Goal: Task Accomplishment & Management: Use online tool/utility

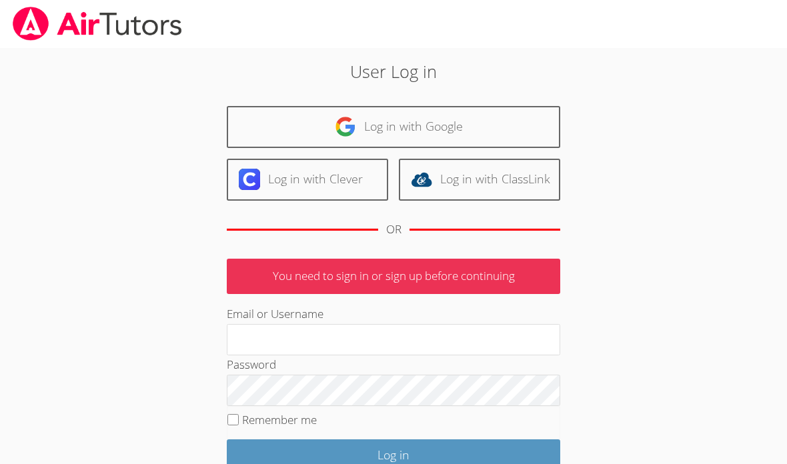
click at [494, 123] on link "Log in with Google" at bounding box center [394, 127] width 334 height 42
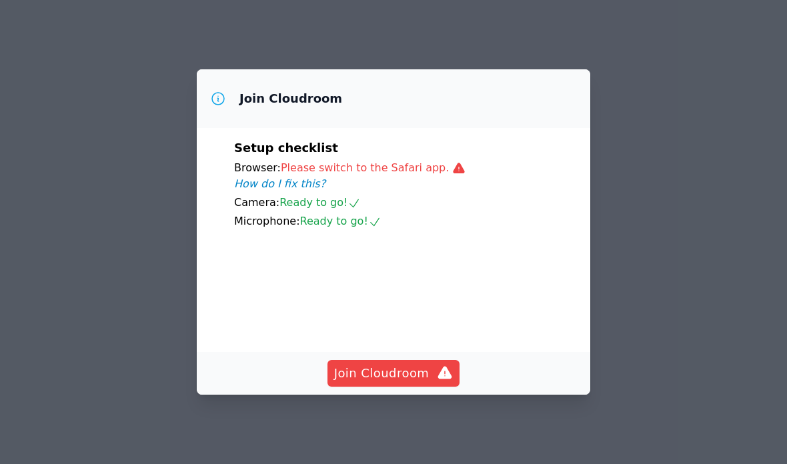
click at [717, 222] on div "Join Cloudroom Setup checklist Browser: Please switch to the Safari app. How do…" at bounding box center [393, 232] width 787 height 464
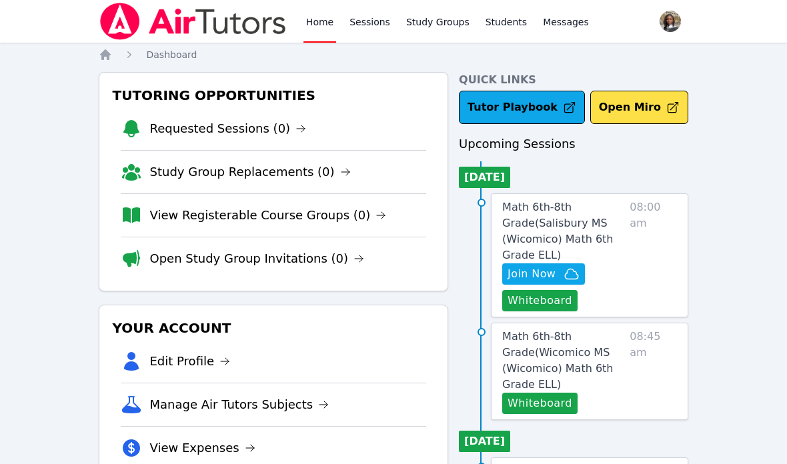
click at [537, 304] on button "Whiteboard" at bounding box center [539, 300] width 75 height 21
